Goal: Contribute content: Contribute content

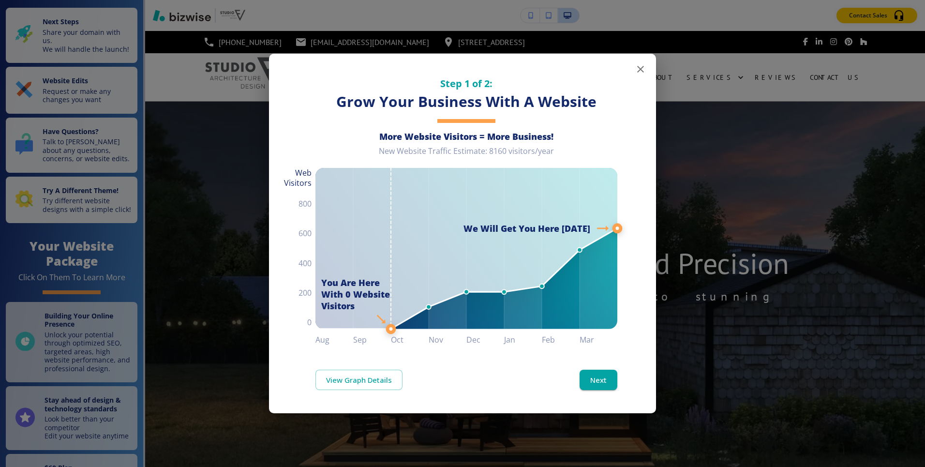
click at [641, 72] on icon "button" at bounding box center [641, 69] width 12 height 12
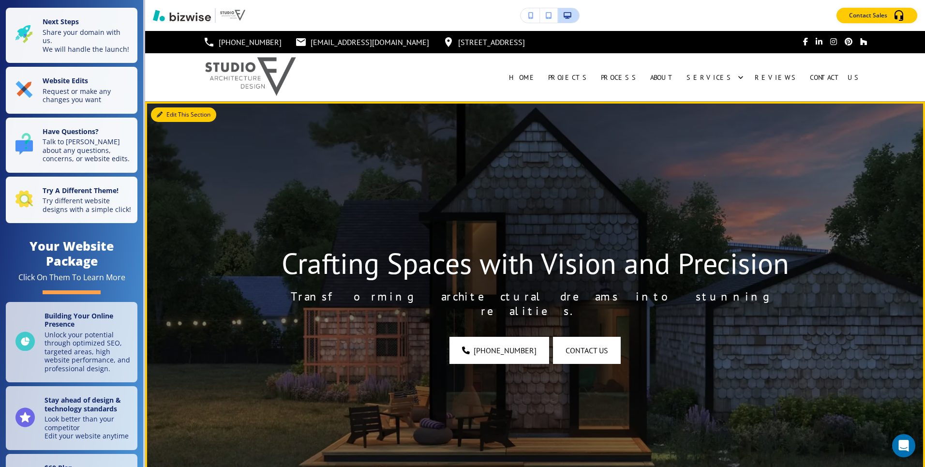
click at [162, 119] on button "Edit This Section" at bounding box center [183, 114] width 65 height 15
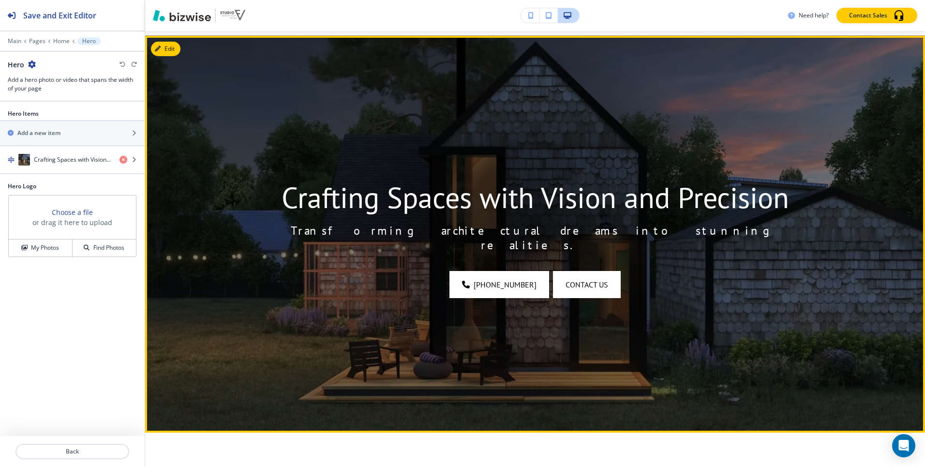
scroll to position [71, 0]
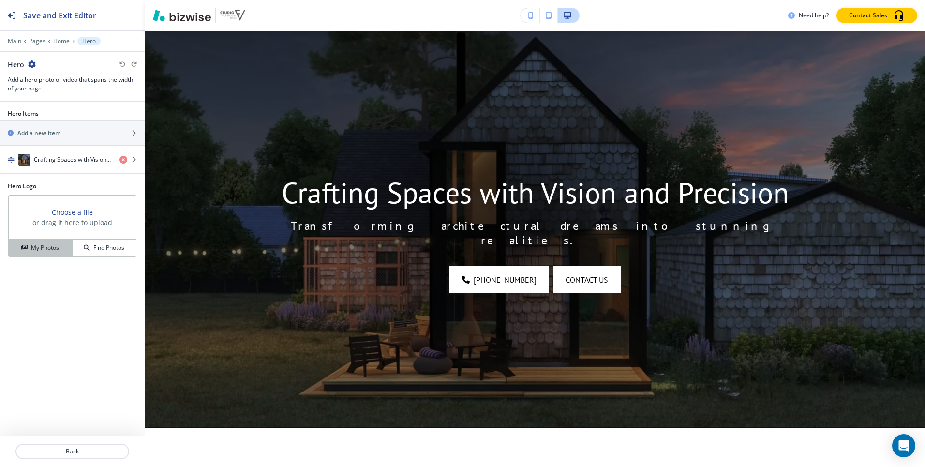
click at [35, 251] on h4 "My Photos" at bounding box center [45, 247] width 28 height 9
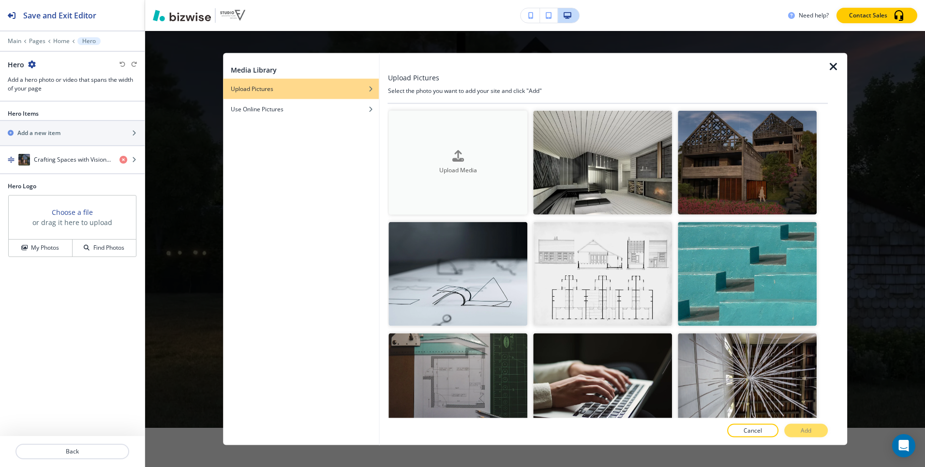
click at [477, 160] on div "Upload Media" at bounding box center [458, 162] width 139 height 25
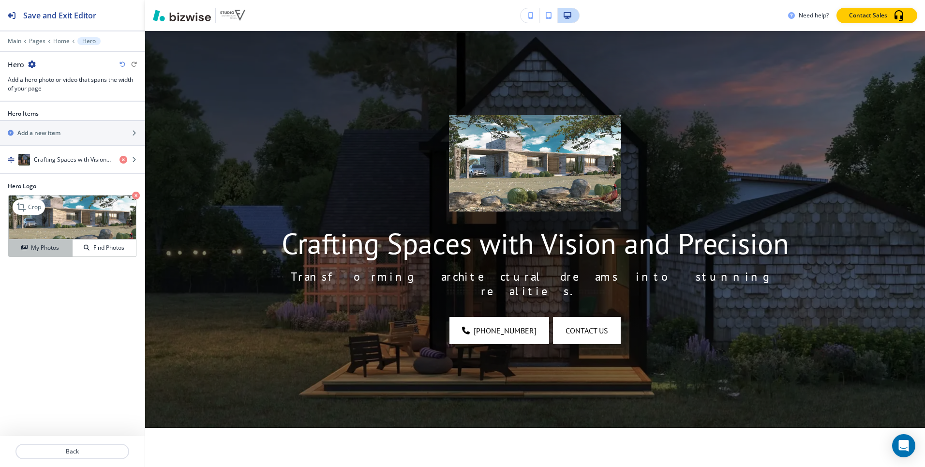
click at [49, 243] on button "My Photos" at bounding box center [41, 248] width 64 height 17
click at [134, 198] on icon "button" at bounding box center [136, 196] width 8 height 8
